Goal: Information Seeking & Learning: Check status

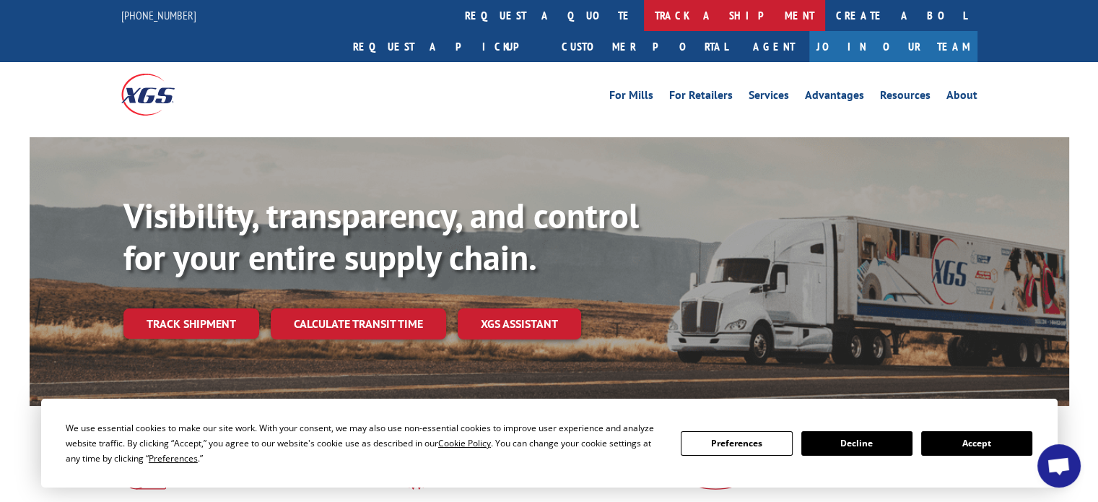
drag, startPoint x: 0, startPoint y: 0, endPoint x: 505, endPoint y: 9, distance: 504.7
click at [644, 9] on link "track a shipment" at bounding box center [734, 15] width 181 height 31
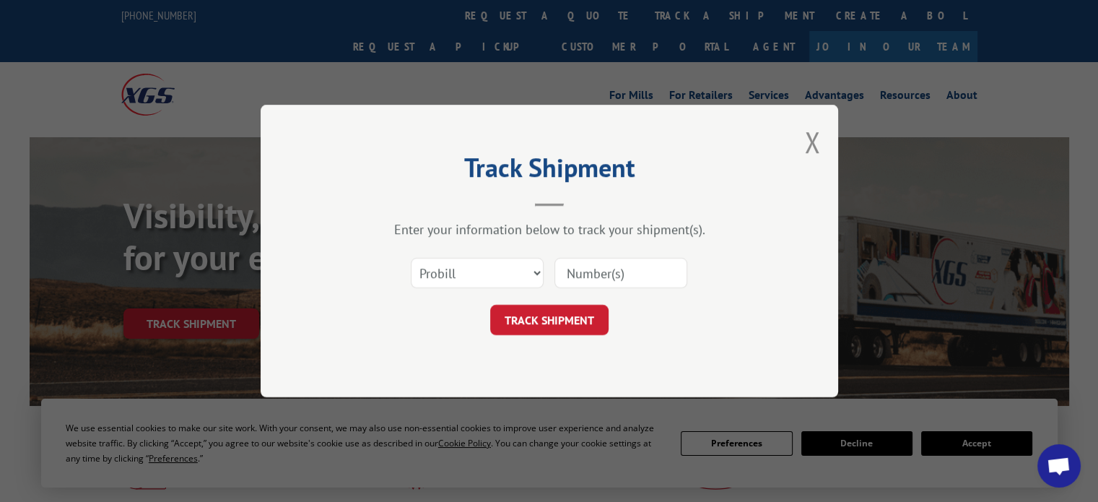
click at [597, 262] on input at bounding box center [620, 273] width 133 height 30
paste input "17500357"
type input "17500357"
click at [557, 307] on button "TRACK SHIPMENT" at bounding box center [549, 320] width 118 height 30
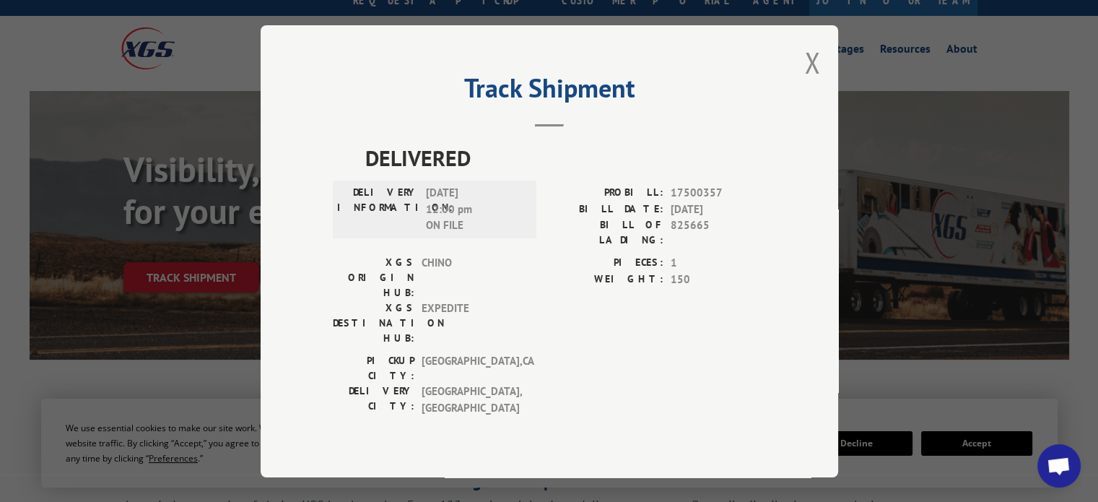
scroll to position [46, 0]
click at [809, 82] on button "Close modal" at bounding box center [812, 62] width 16 height 38
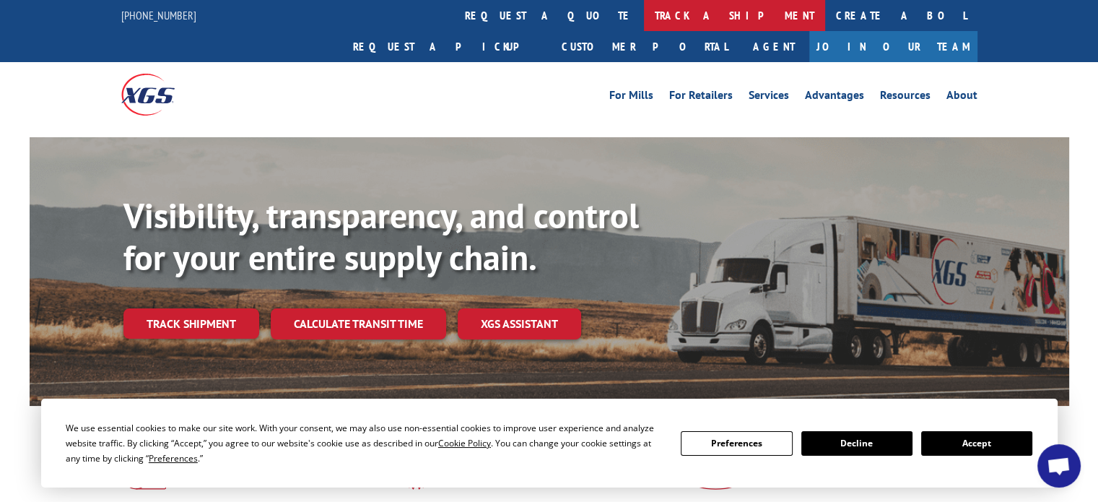
click at [644, 14] on link "track a shipment" at bounding box center [734, 15] width 181 height 31
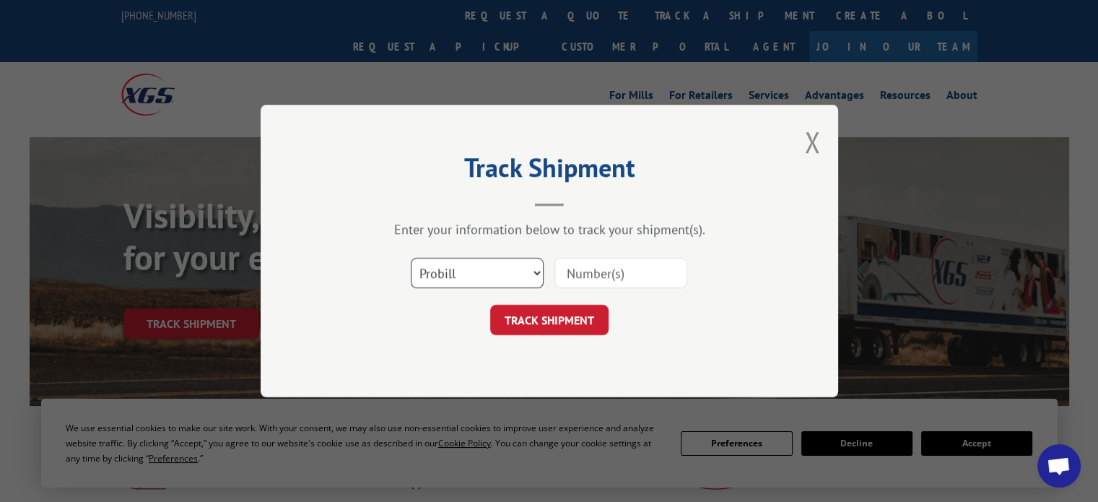
click at [520, 279] on select "Select category... Probill BOL PO" at bounding box center [477, 273] width 133 height 30
select select "bol"
click at [411, 258] on select "Select category... Probill BOL PO" at bounding box center [477, 273] width 133 height 30
click at [621, 274] on input at bounding box center [620, 273] width 133 height 30
paste input "17500357"
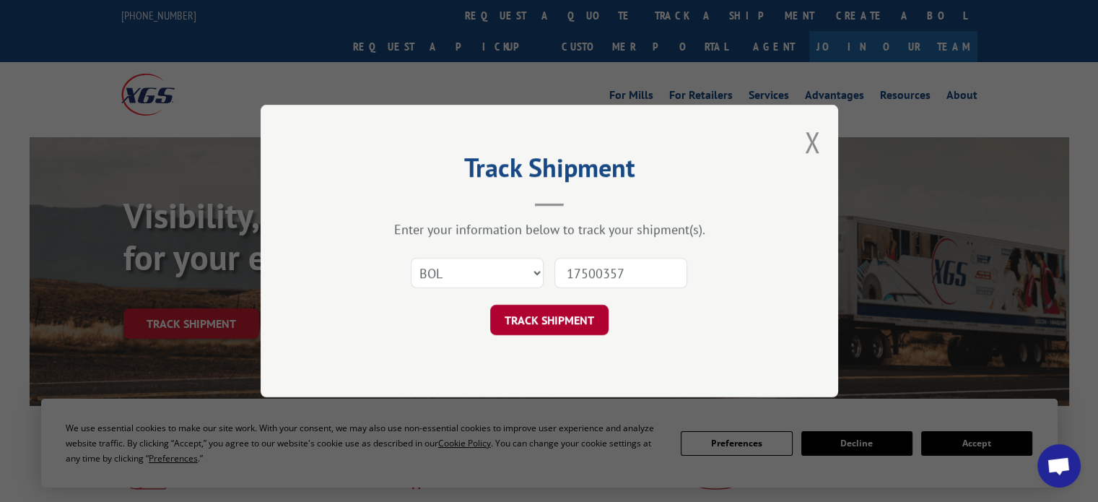
type input "17500357"
click at [580, 308] on button "TRACK SHIPMENT" at bounding box center [549, 320] width 118 height 30
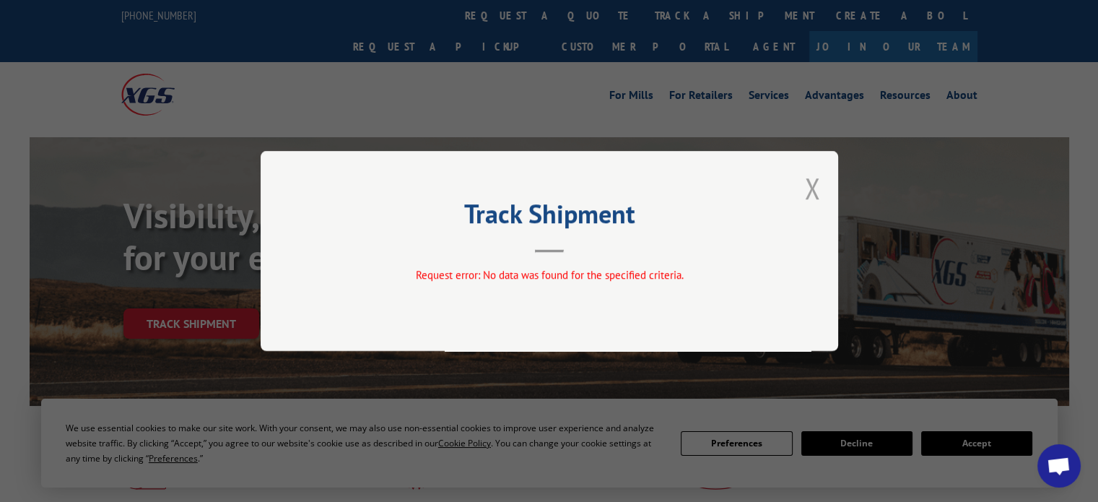
click at [813, 190] on button "Close modal" at bounding box center [812, 188] width 16 height 38
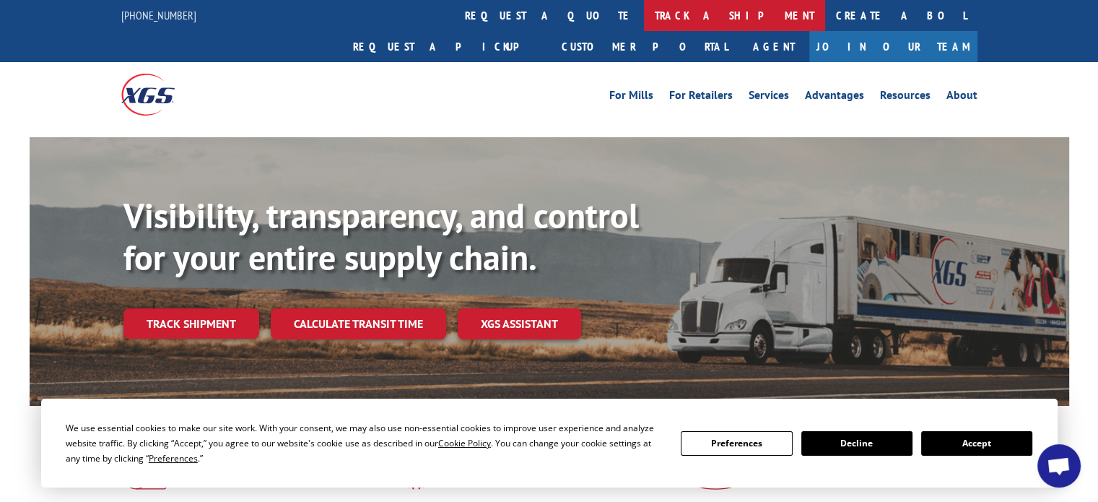
click at [644, 11] on link "track a shipment" at bounding box center [734, 15] width 181 height 31
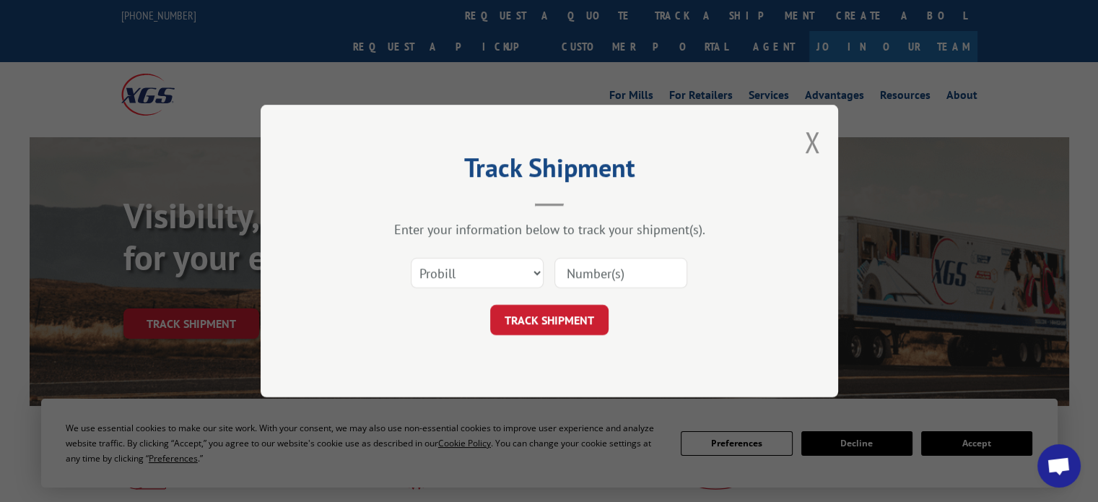
click at [589, 271] on input at bounding box center [620, 273] width 133 height 30
paste input "17500357"
type input "17500357"
click at [576, 322] on button "TRACK SHIPMENT" at bounding box center [549, 320] width 118 height 30
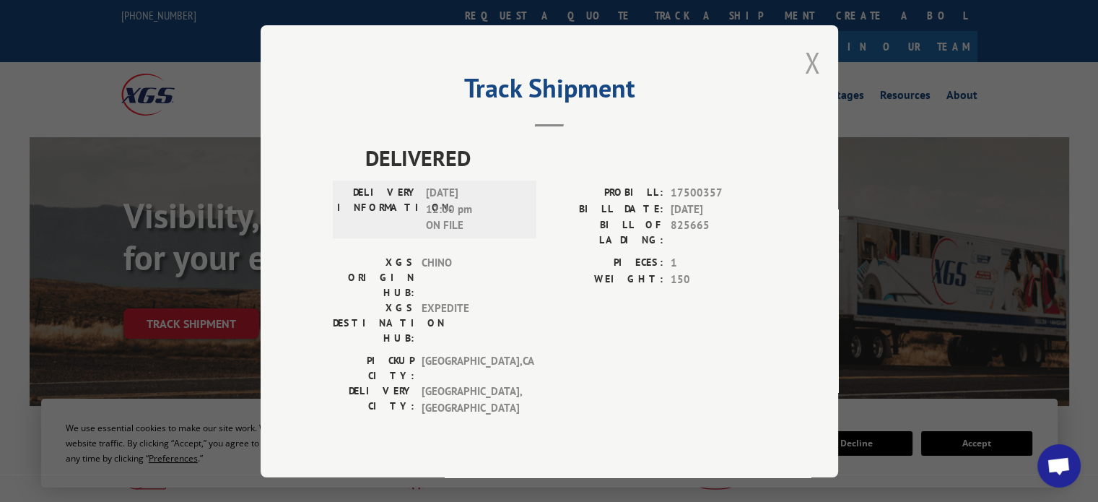
click at [812, 82] on button "Close modal" at bounding box center [812, 62] width 16 height 38
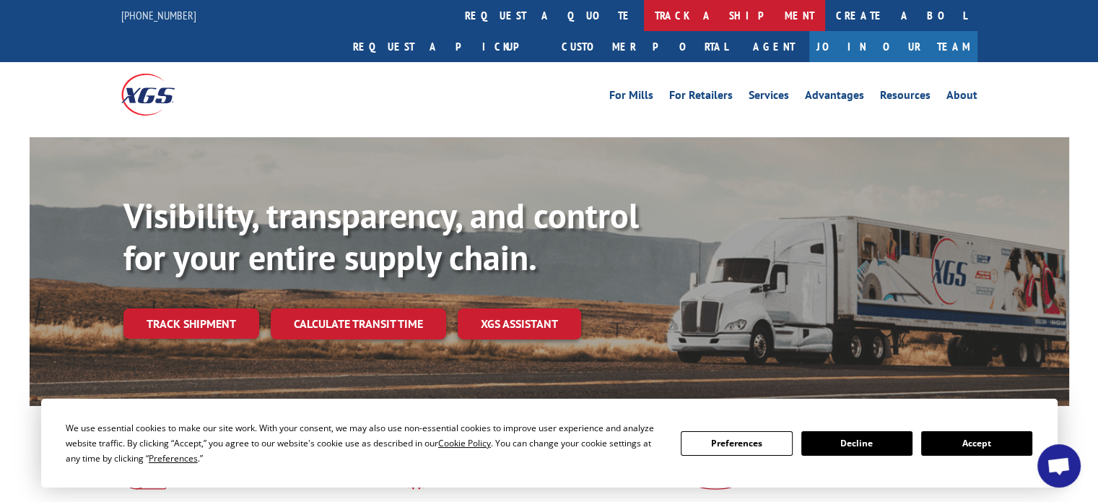
click at [644, 17] on link "track a shipment" at bounding box center [734, 15] width 181 height 31
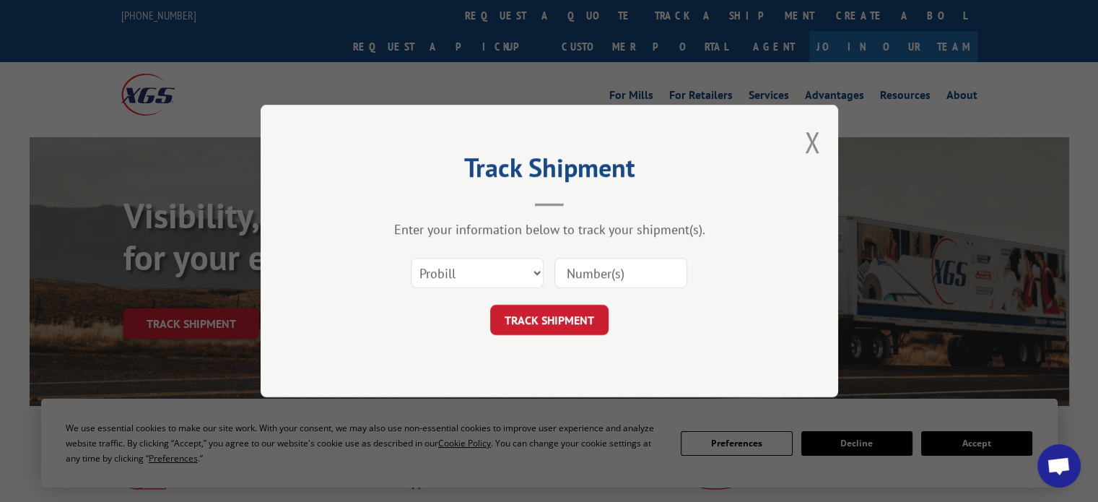
click at [583, 278] on input at bounding box center [620, 273] width 133 height 30
paste input "17500357"
type input "17500357"
click at [597, 318] on button "TRACK SHIPMENT" at bounding box center [549, 320] width 118 height 30
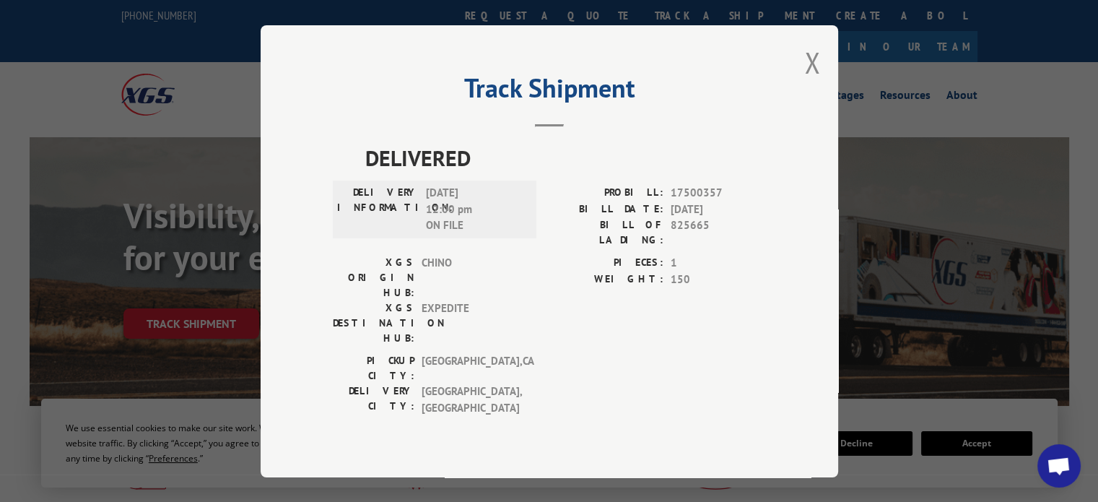
click at [823, 80] on div "Track Shipment DELIVERED DELIVERY INFORMATION: [DATE] 12:00 pm ON FILE PROBILL:…" at bounding box center [550, 251] width 578 height 452
click at [814, 82] on button "Close modal" at bounding box center [812, 62] width 16 height 38
